Goal: Task Accomplishment & Management: Manage account settings

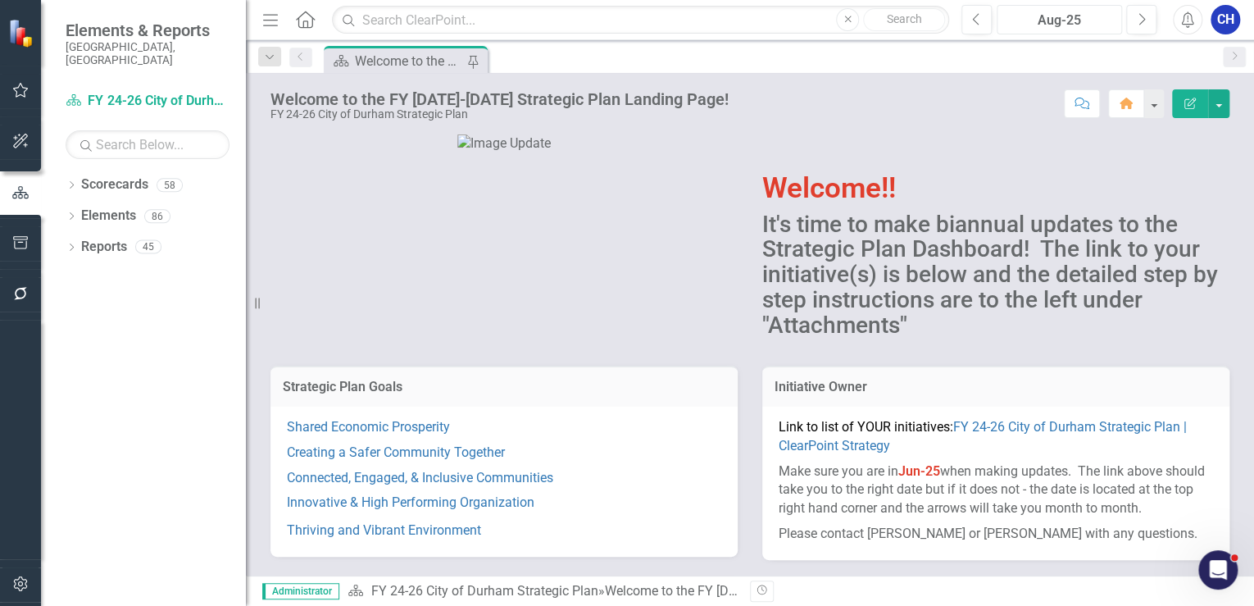
click at [1070, 20] on div "Aug-25" at bounding box center [1059, 21] width 114 height 20
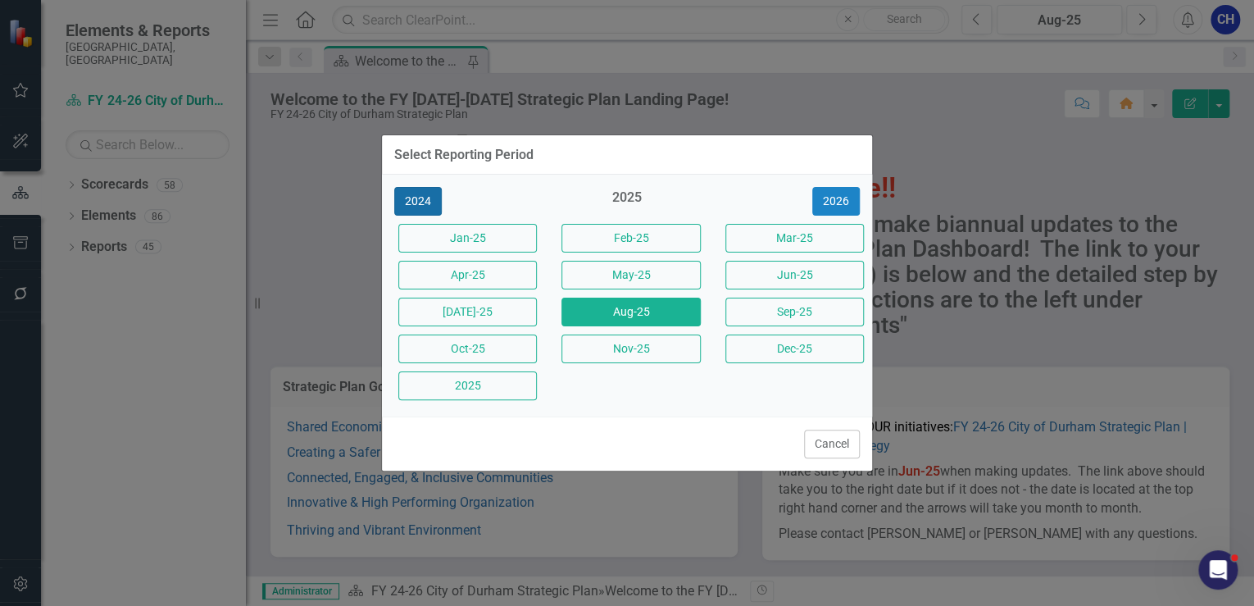
click at [425, 193] on button "2024" at bounding box center [418, 201] width 48 height 29
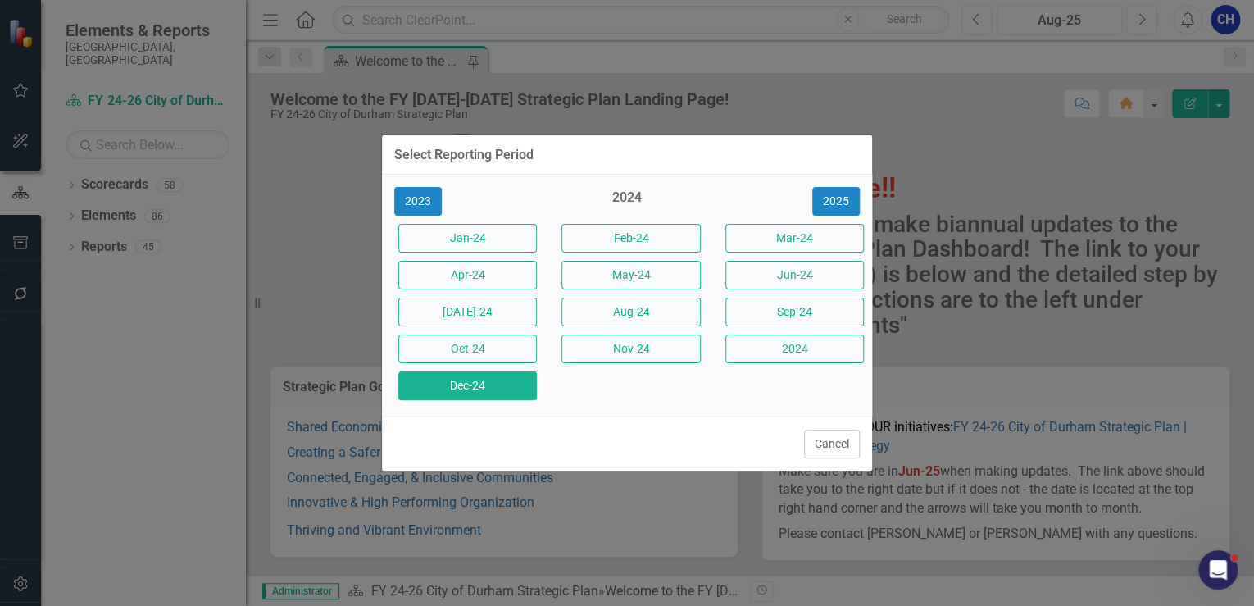
click at [517, 381] on button "Dec-24" at bounding box center [467, 385] width 139 height 29
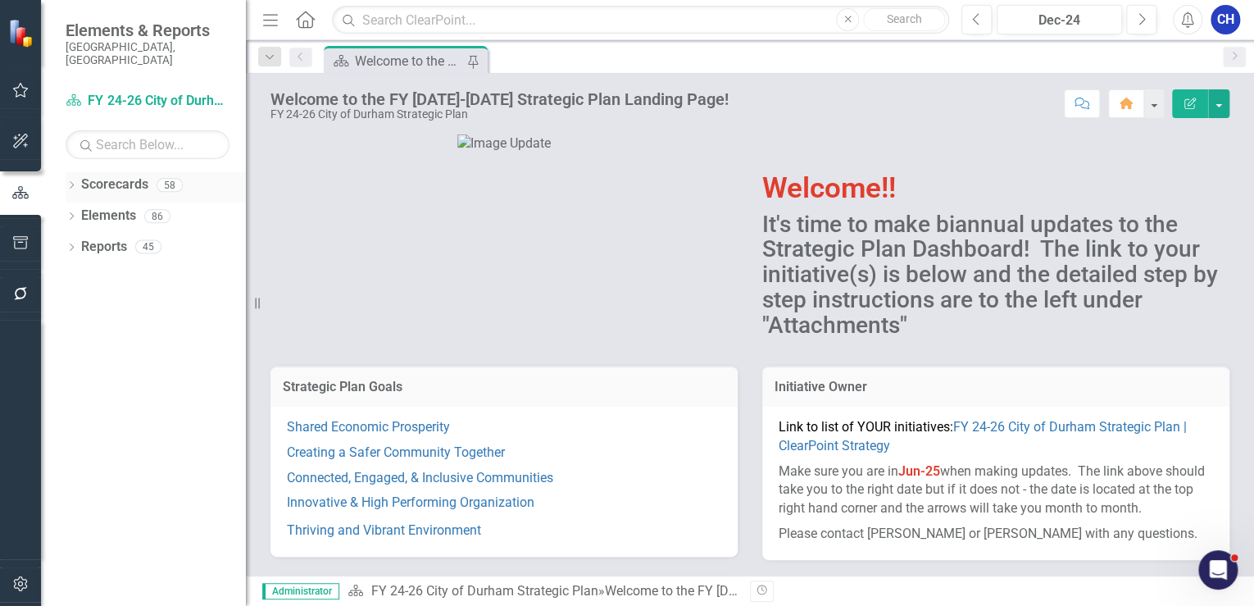
click at [74, 182] on icon "Dropdown" at bounding box center [71, 186] width 11 height 9
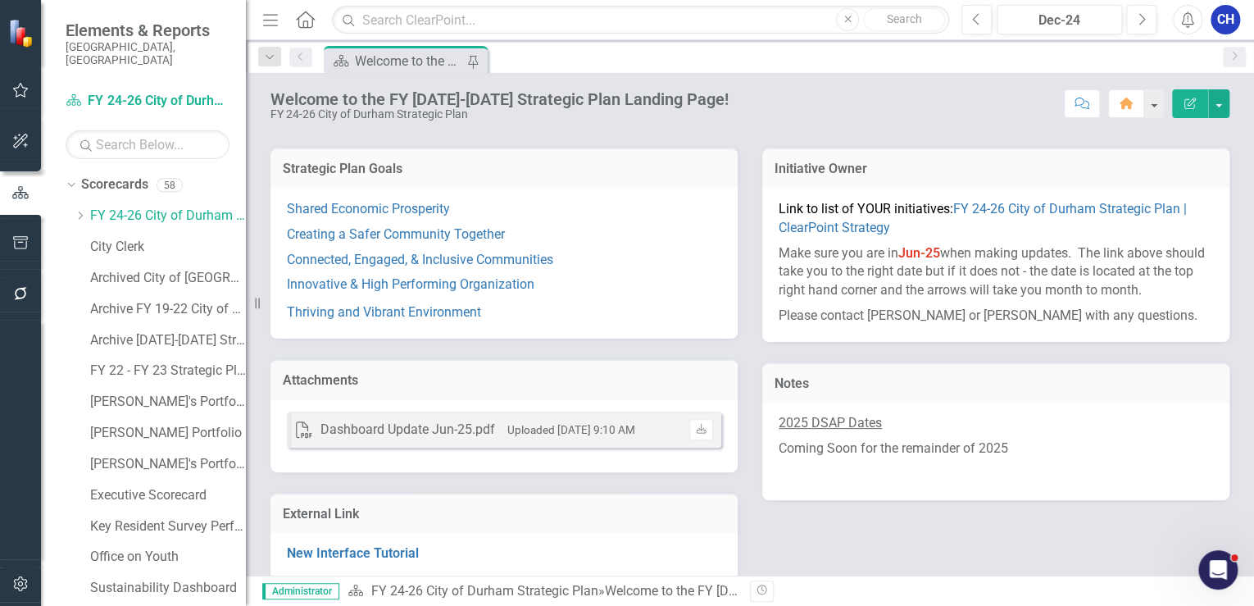
scroll to position [236, 0]
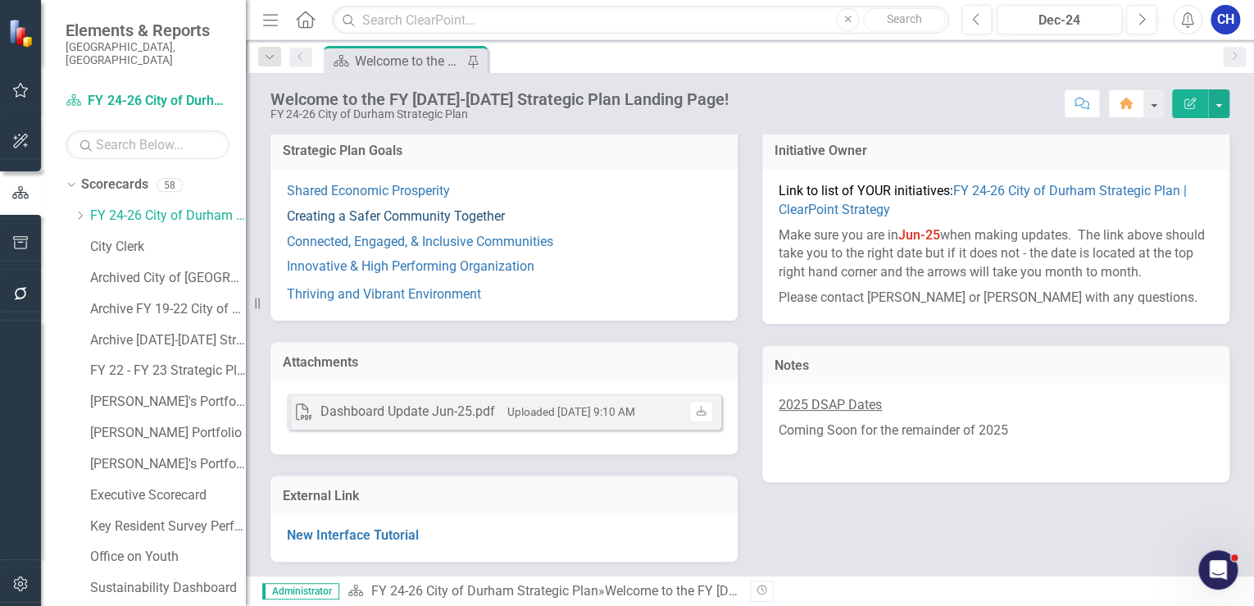
click at [407, 209] on link "Creating a Safer Community Together" at bounding box center [396, 216] width 218 height 16
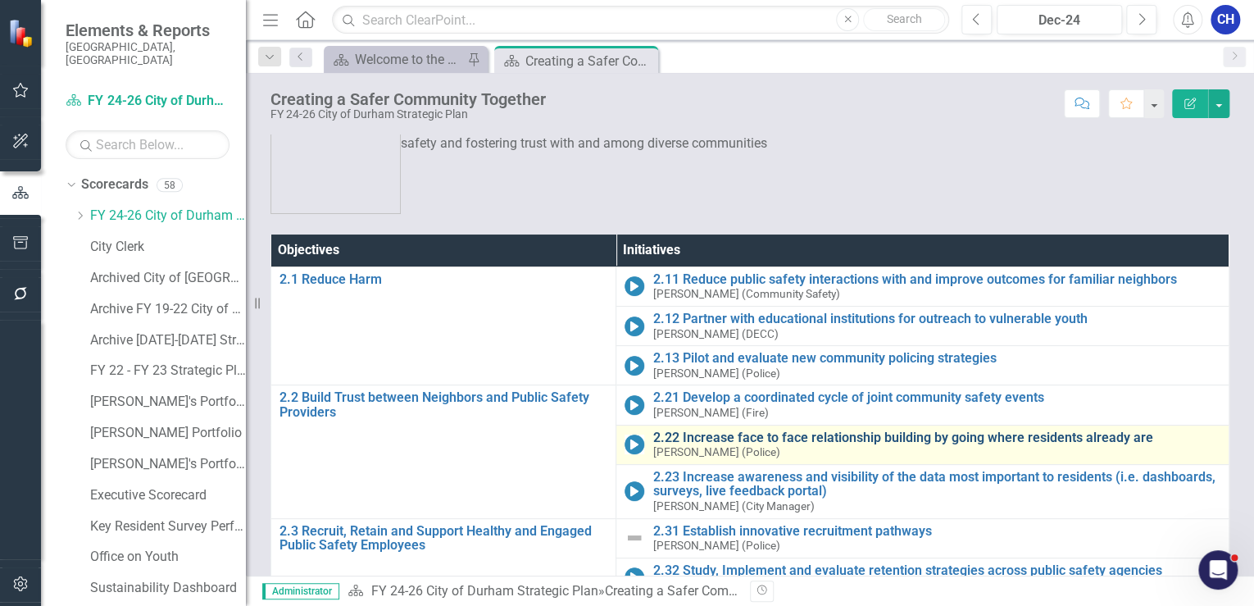
scroll to position [131, 0]
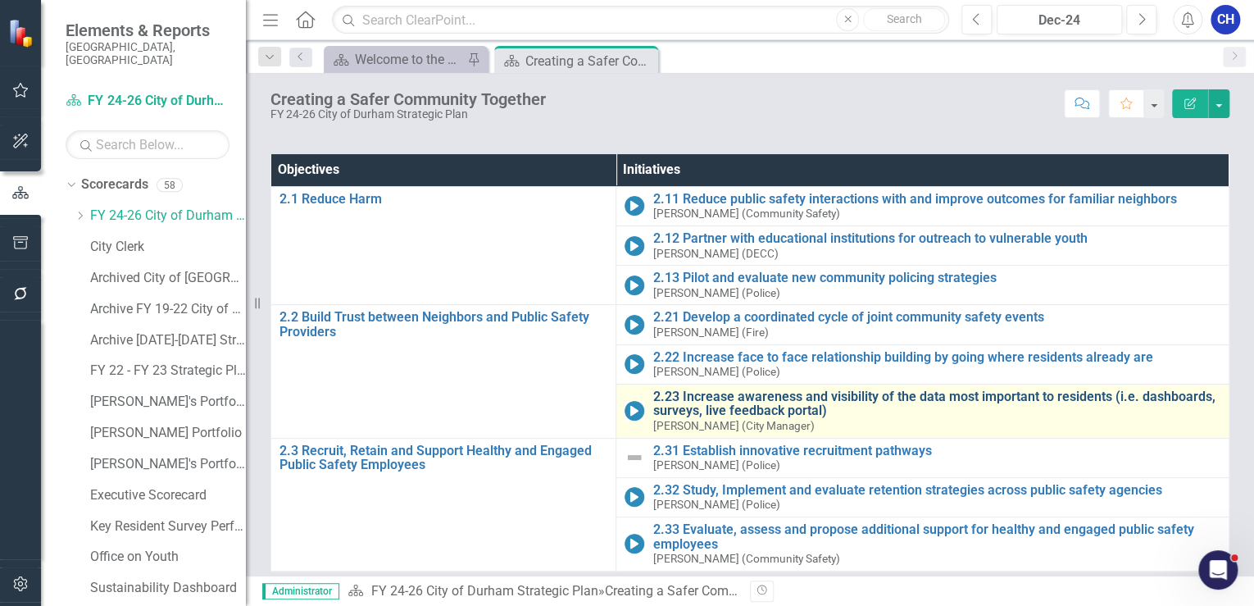
click at [760, 400] on link "2.23 Increase awareness and visibility of the data most important to residents …" at bounding box center [936, 403] width 568 height 29
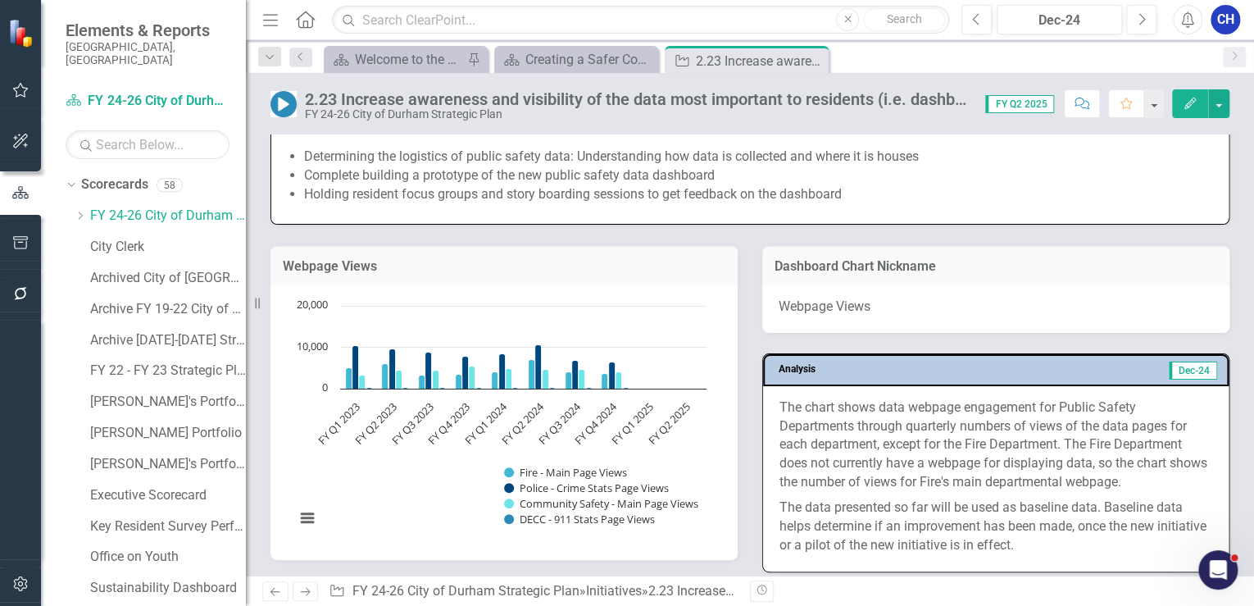
scroll to position [984, 0]
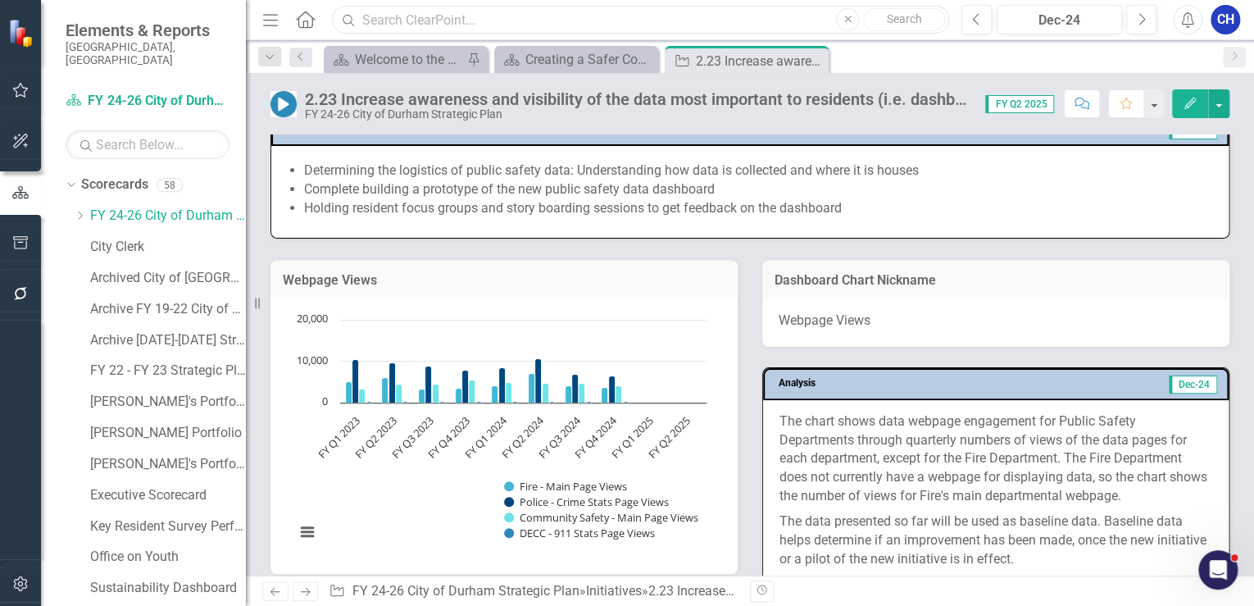
click at [441, 22] on input "text" at bounding box center [640, 20] width 617 height 29
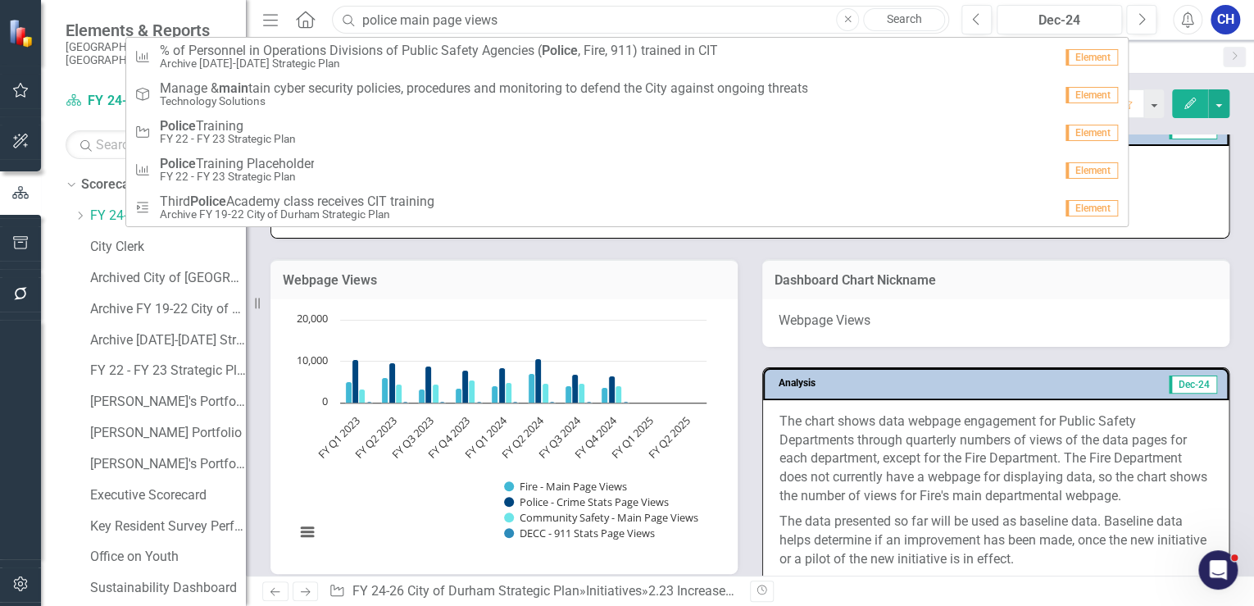
type input "police main page views"
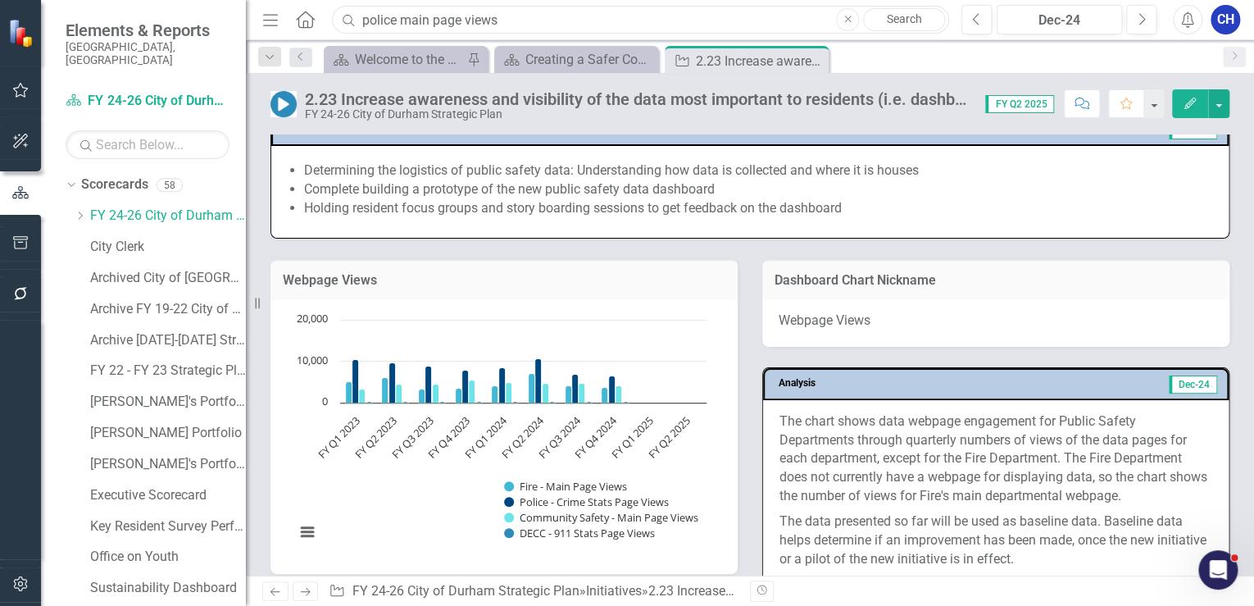
click at [516, 8] on input "police main page views" at bounding box center [640, 20] width 617 height 29
click at [516, 7] on input "police main page views" at bounding box center [640, 20] width 617 height 29
click at [530, 8] on input "text" at bounding box center [640, 20] width 617 height 29
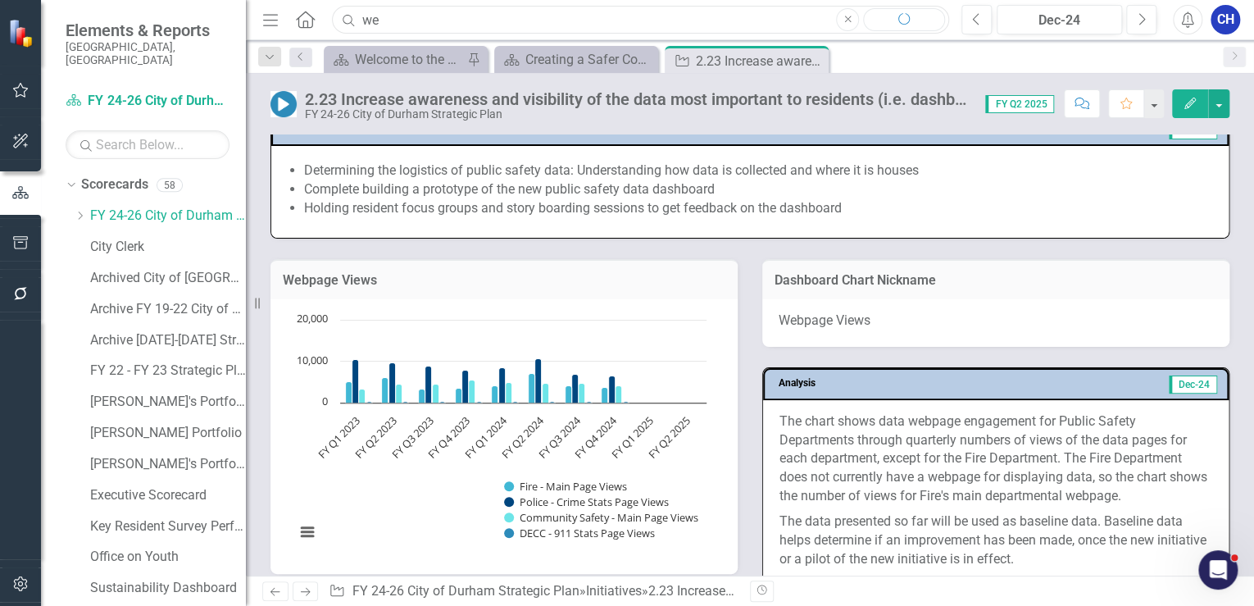
type input "w"
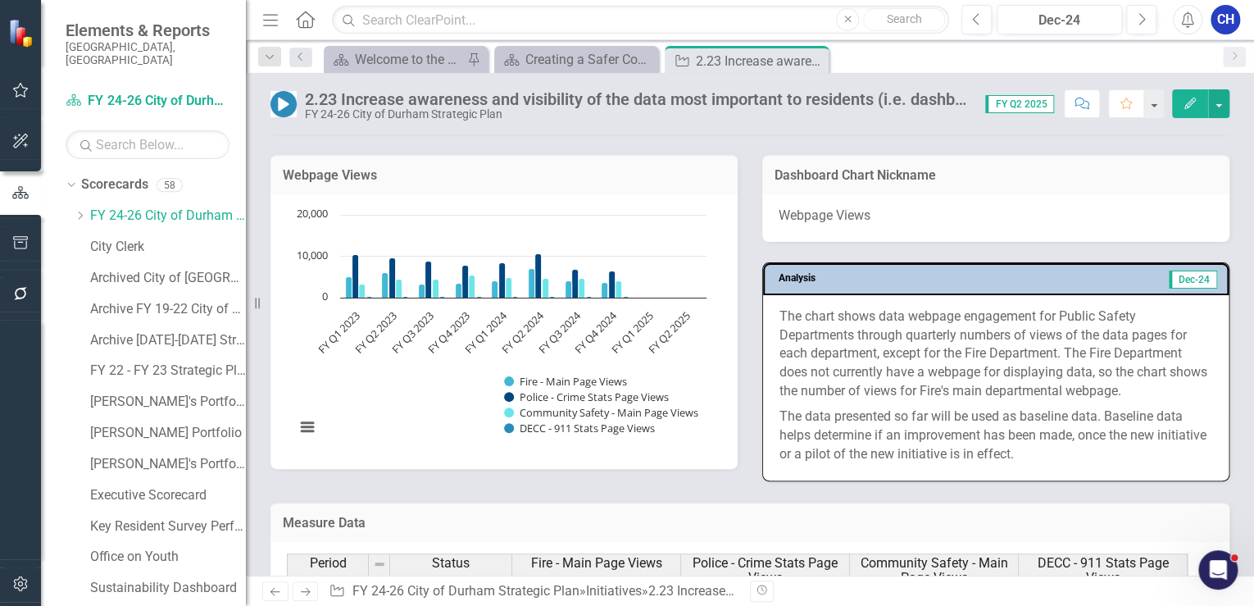
scroll to position [1115, 0]
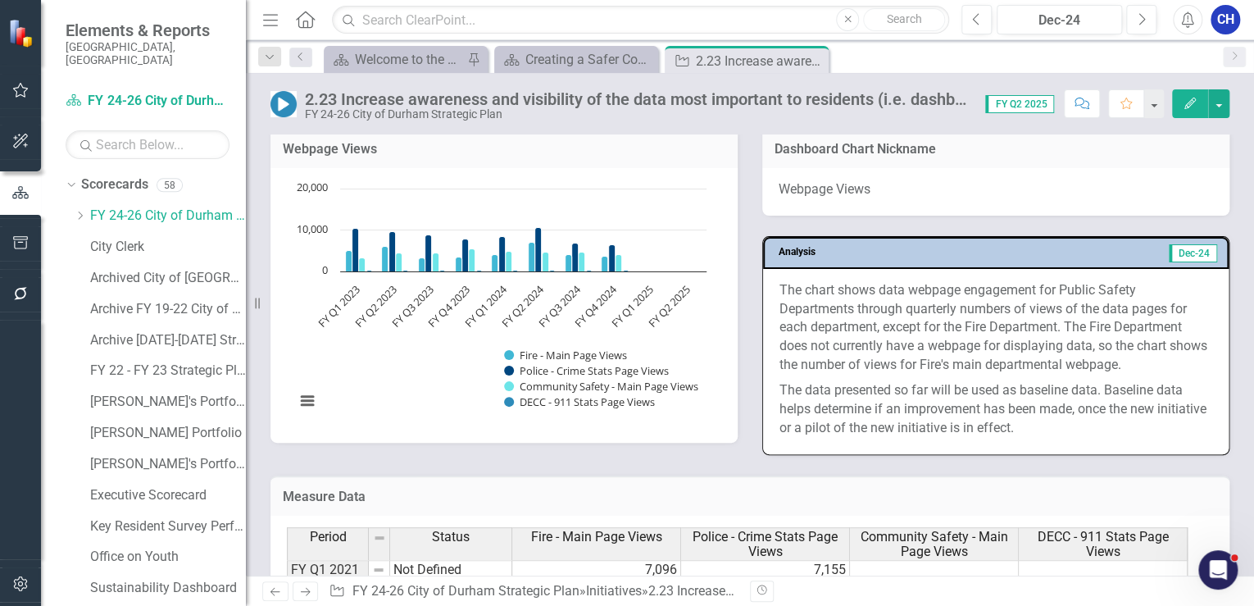
click at [838, 352] on p "The chart shows data webpage engagement for Public Safety Departments through q…" at bounding box center [995, 329] width 433 height 97
click at [838, 351] on p "The chart shows data webpage engagement for Public Safety Departments through q…" at bounding box center [995, 329] width 433 height 97
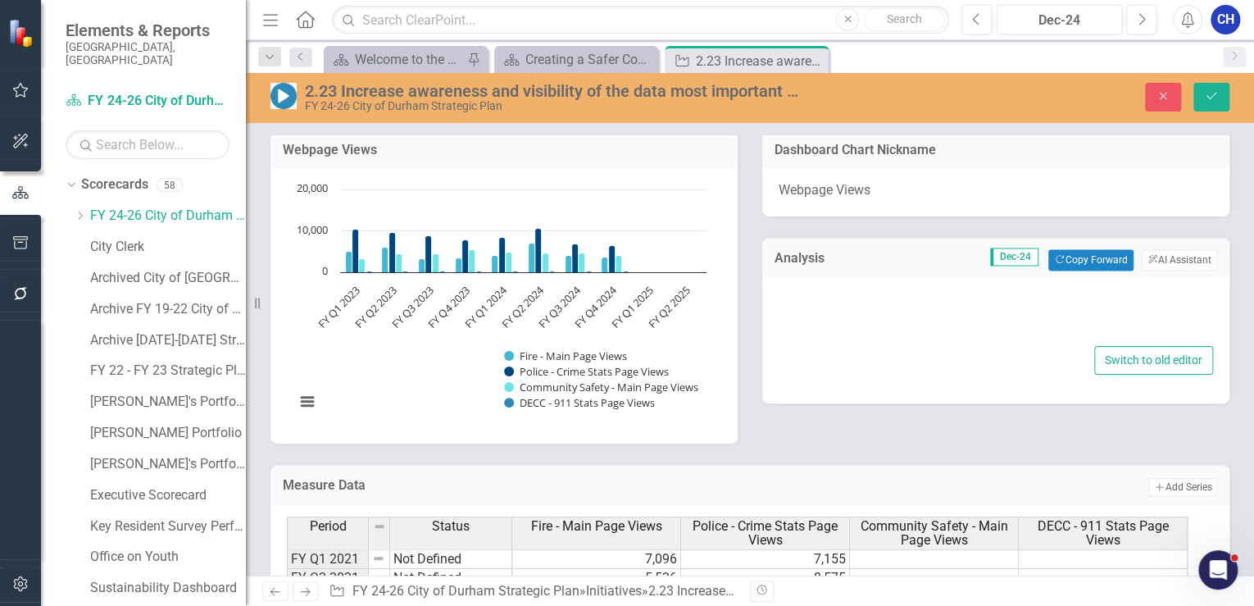
type textarea "<p>The chart shows data webpage engagement for Public Safety Departments throug…"
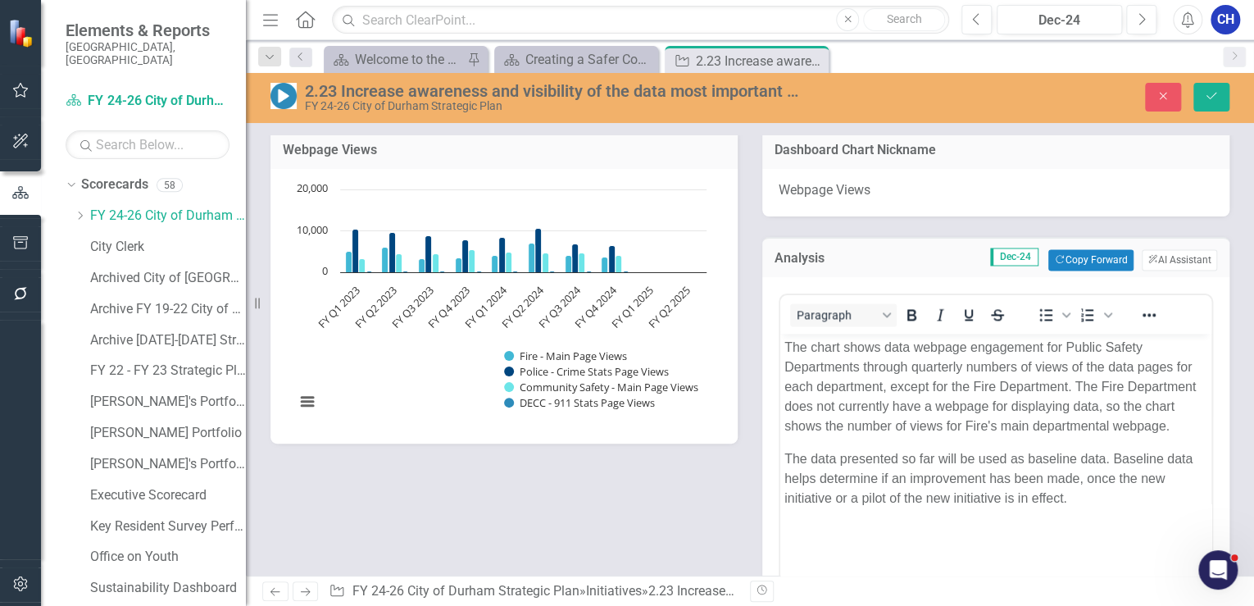
scroll to position [0, 0]
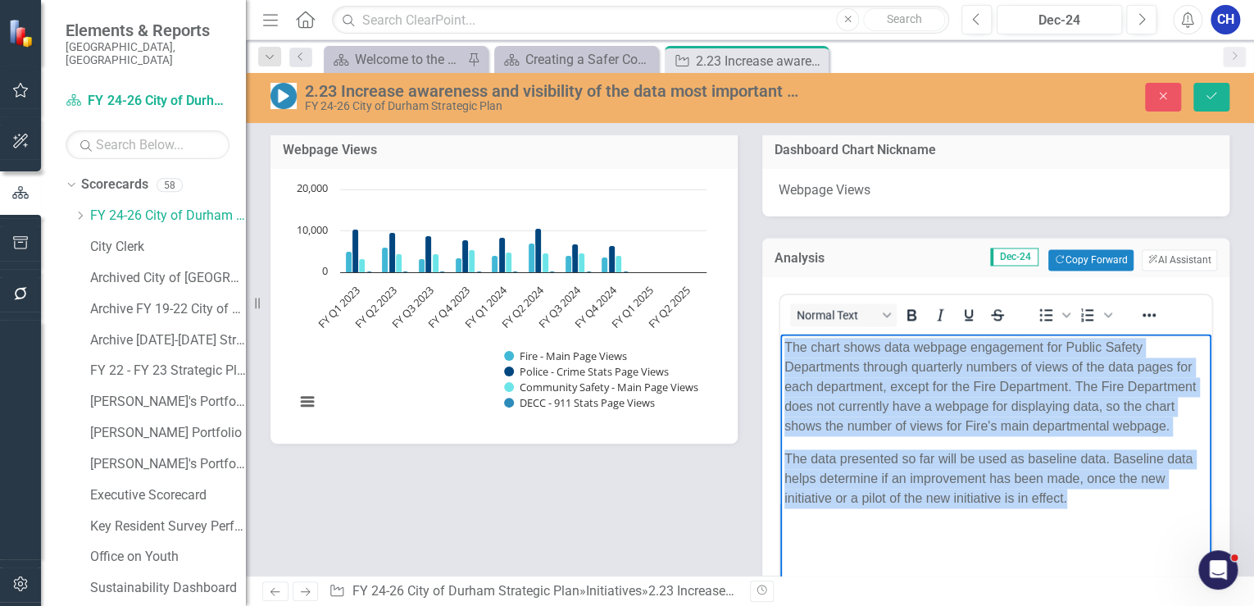
drag, startPoint x: 1078, startPoint y: 509, endPoint x: 1551, endPoint y: 665, distance: 497.9
click at [780, 345] on body "The chart shows data webpage engagement for Public Safety Departments through q…" at bounding box center [995, 457] width 431 height 246
copy body "The chart shows data webpage engagement for Public Safety Departments through q…"
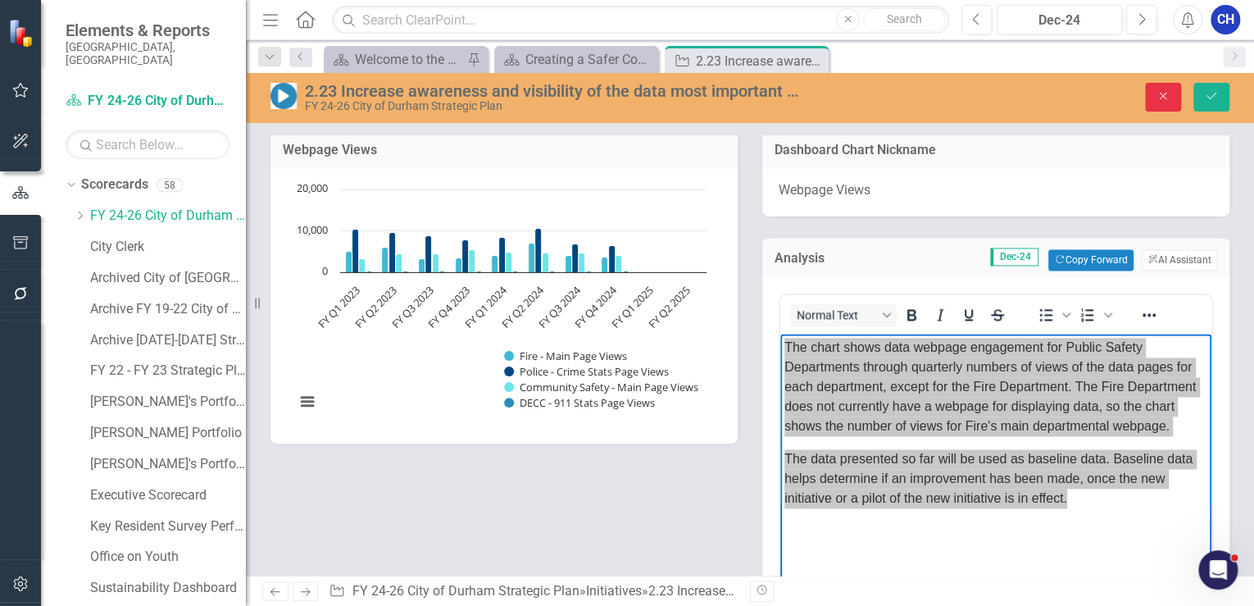
click at [1170, 90] on icon "Close" at bounding box center [1163, 95] width 15 height 11
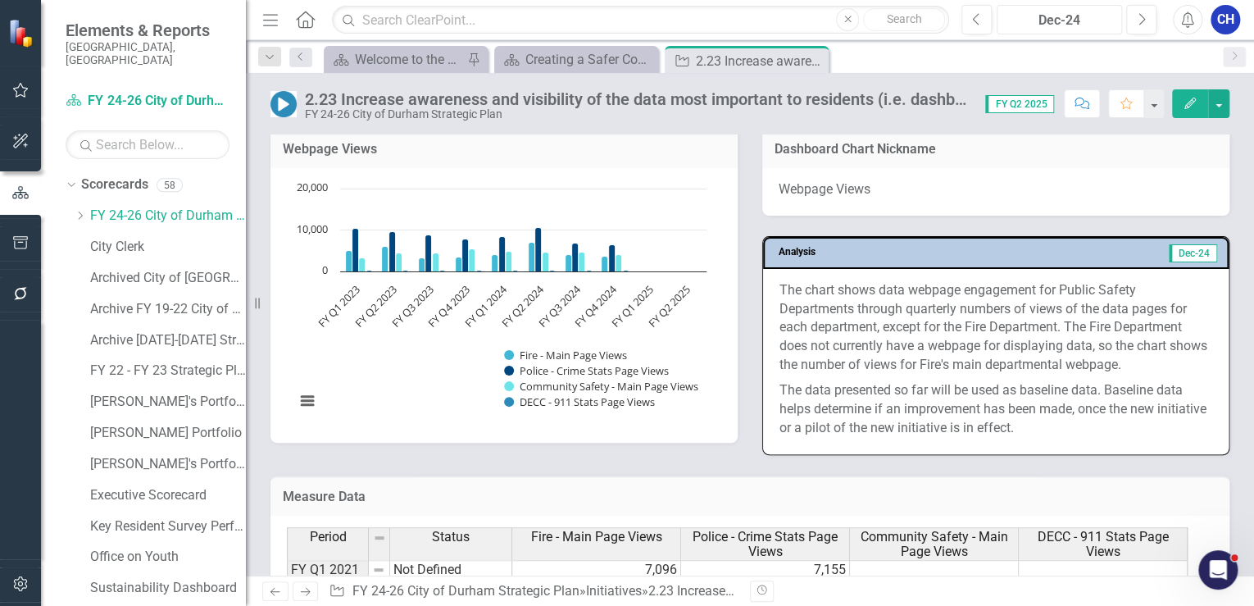
click at [1041, 11] on div "Dec-24" at bounding box center [1059, 21] width 114 height 20
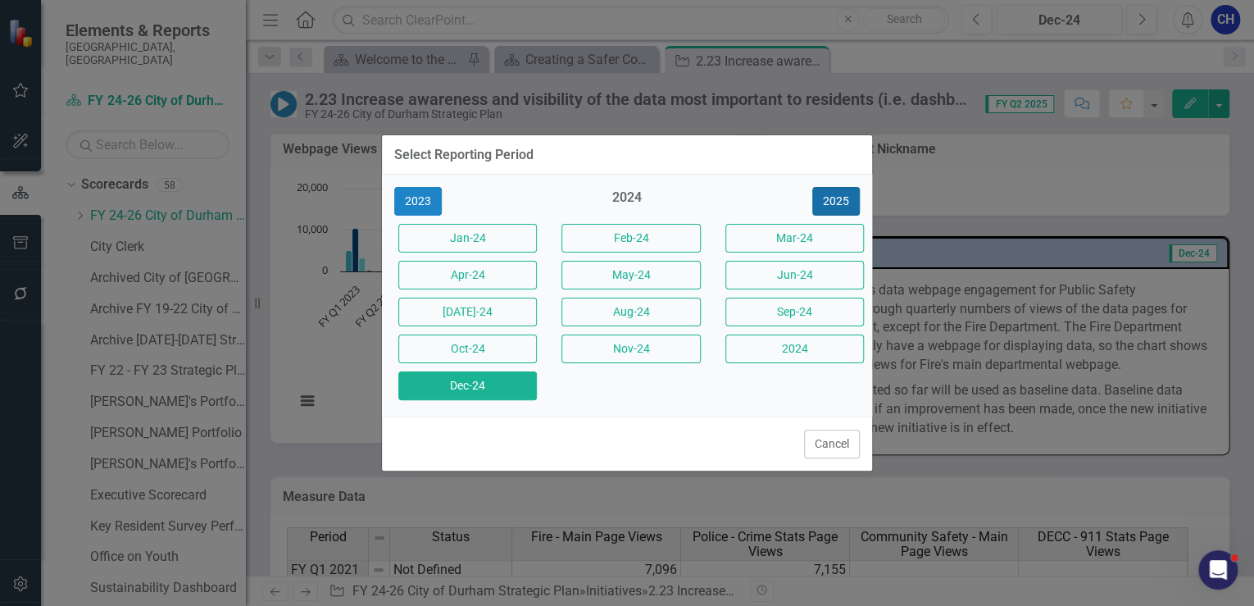
click at [826, 198] on button "2025" at bounding box center [836, 201] width 48 height 29
drag, startPoint x: 797, startPoint y: 275, endPoint x: 819, endPoint y: 433, distance: 159.7
click at [797, 274] on button "Jun-25" at bounding box center [794, 275] width 139 height 29
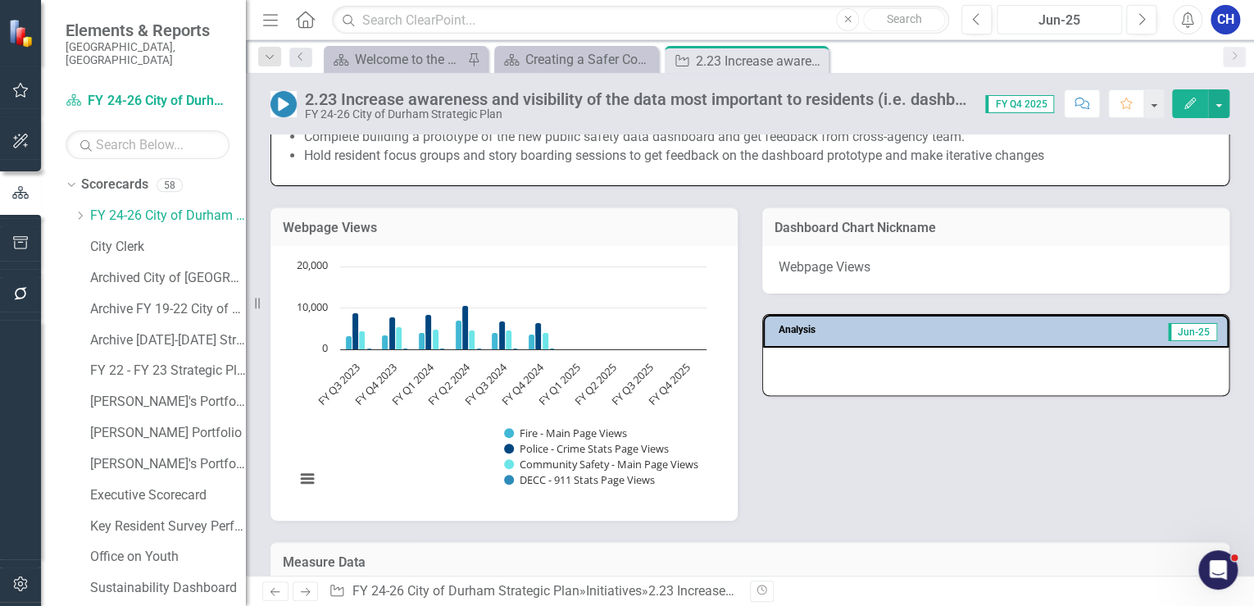
scroll to position [1246, 0]
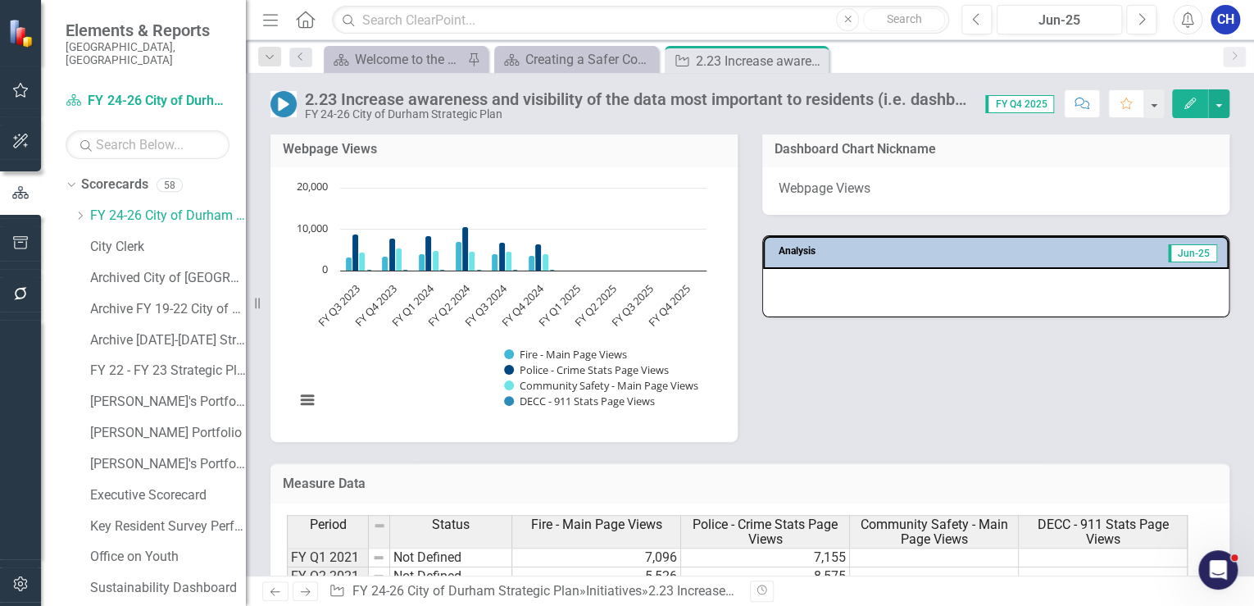
click at [862, 288] on div at bounding box center [996, 293] width 466 height 48
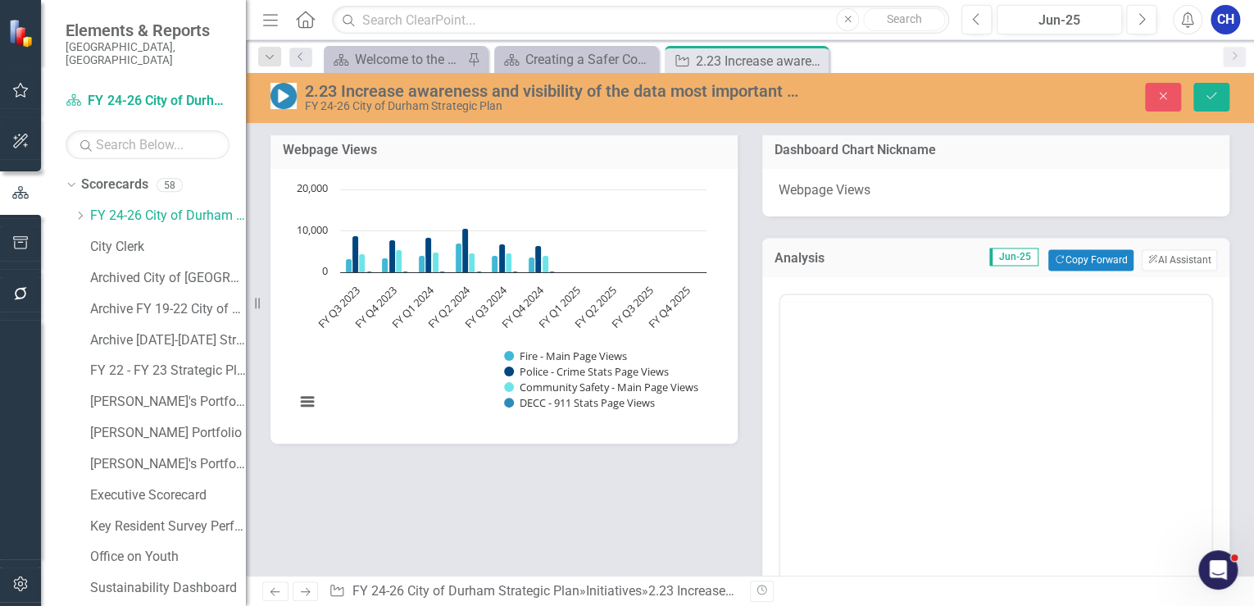
scroll to position [0, 0]
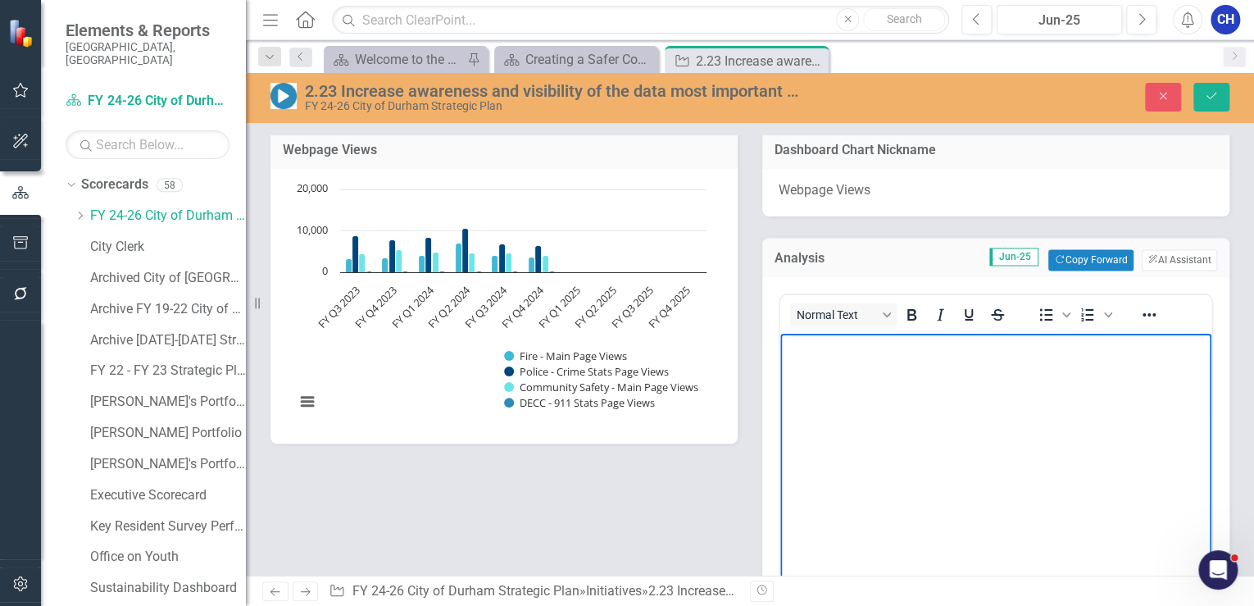
click at [962, 421] on body "Rich Text Area. Press ALT-0 for help." at bounding box center [995, 457] width 431 height 246
drag, startPoint x: 957, startPoint y: 413, endPoint x: 840, endPoint y: 399, distance: 118.0
click at [840, 399] on body "Rich Text Area. Press ALT-0 for help." at bounding box center [995, 457] width 431 height 246
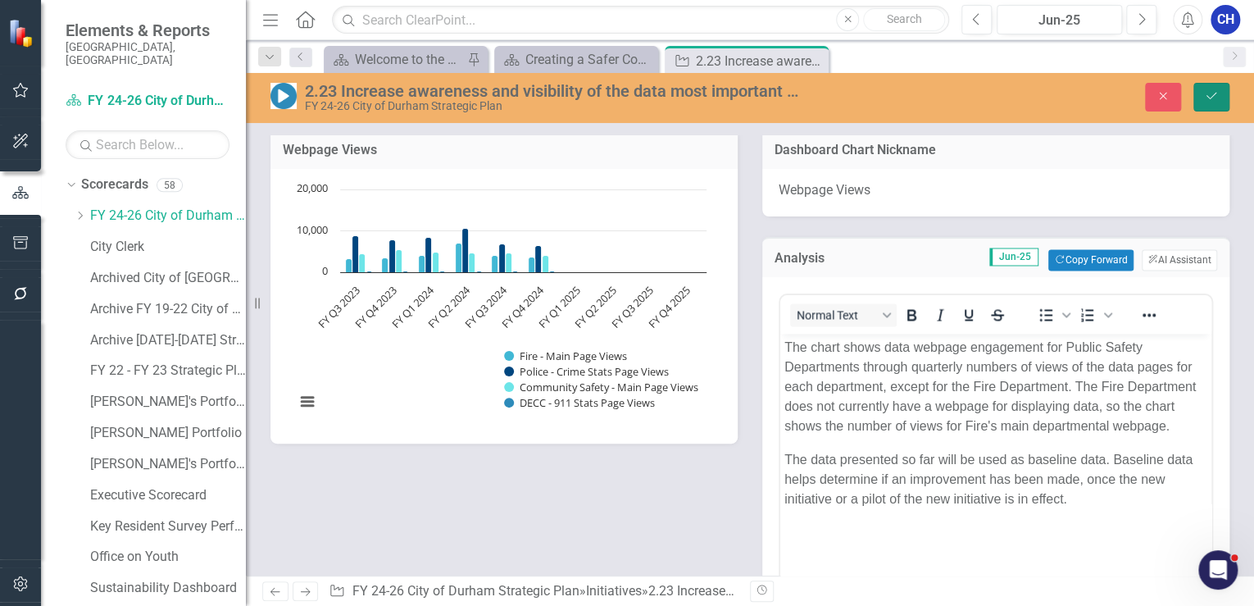
click at [1197, 105] on button "Save" at bounding box center [1211, 97] width 36 height 29
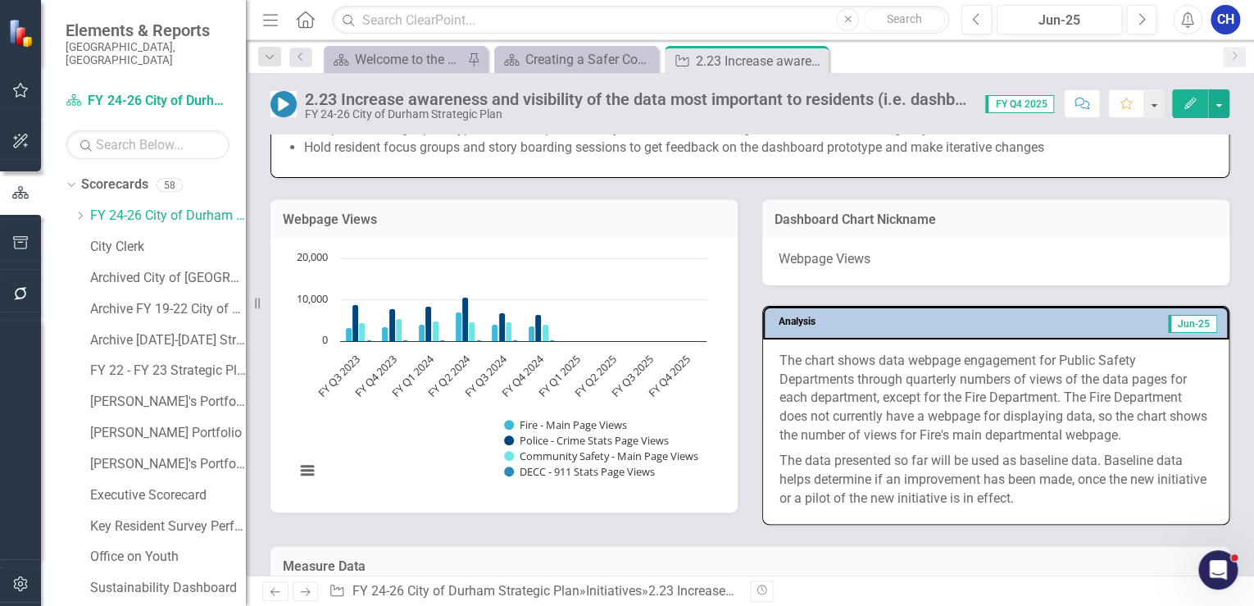
scroll to position [1246, 0]
